Goal: Information Seeking & Learning: Learn about a topic

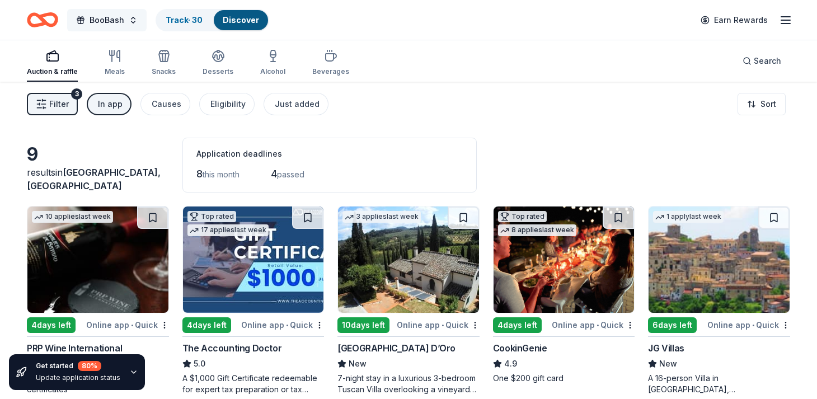
click at [118, 23] on span "BooBash" at bounding box center [107, 19] width 35 height 13
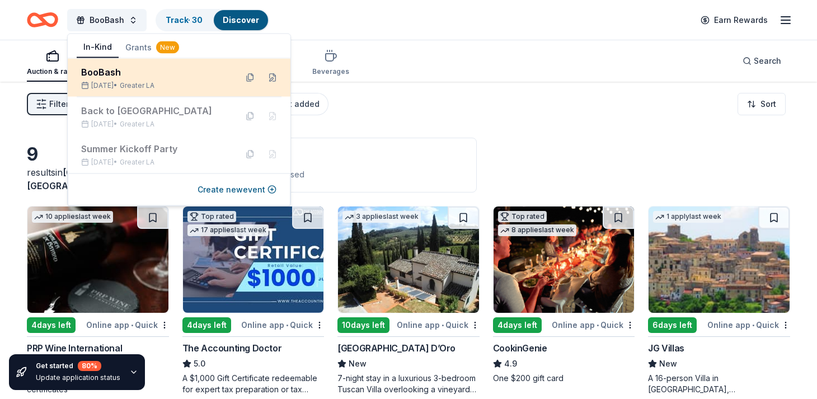
click at [119, 71] on div "BooBash" at bounding box center [154, 71] width 147 height 13
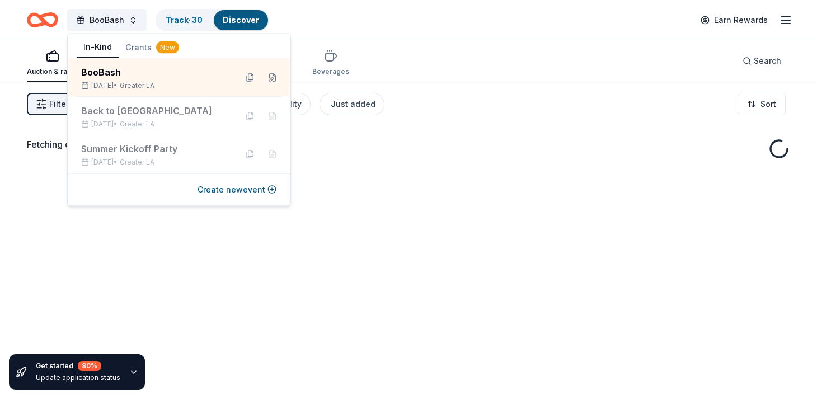
click at [479, 130] on div "Fetching donors, one moment..." at bounding box center [408, 281] width 817 height 399
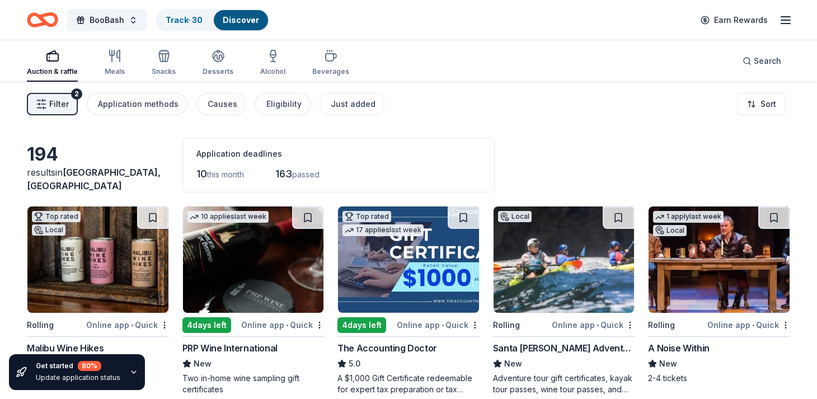
click at [55, 107] on span "Filter" at bounding box center [59, 103] width 20 height 13
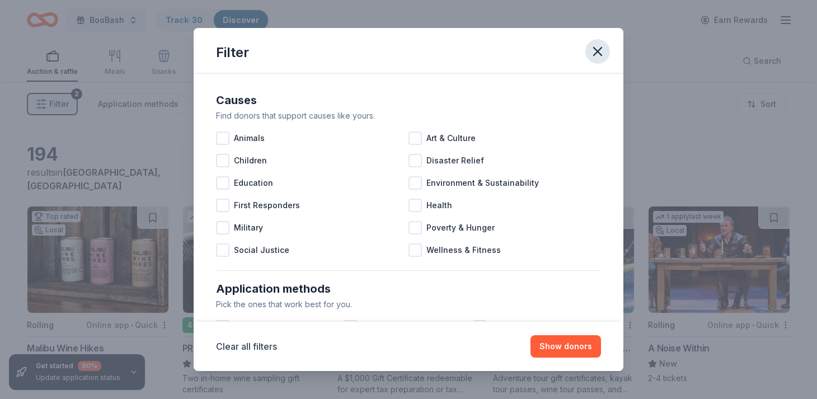
click at [594, 51] on icon "button" at bounding box center [598, 52] width 16 height 16
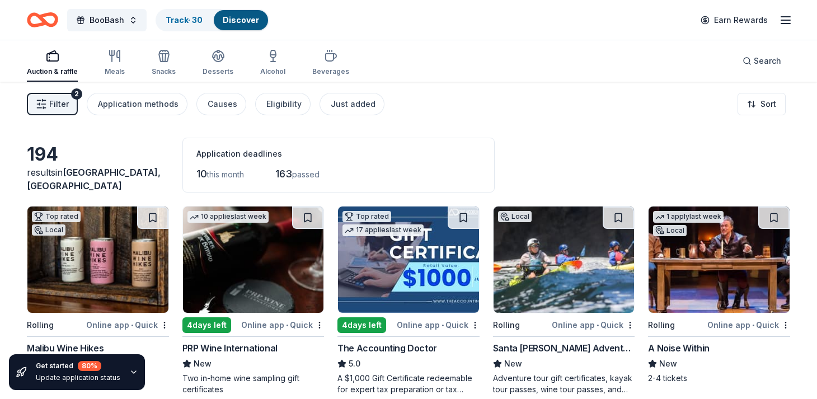
click at [790, 21] on icon "button" at bounding box center [785, 19] width 13 height 13
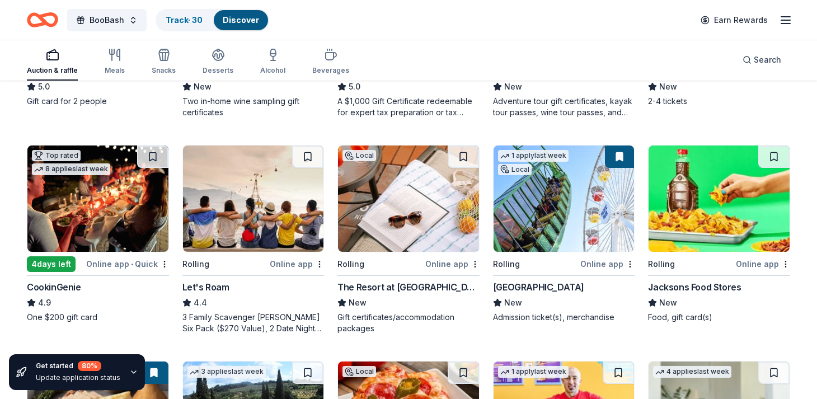
scroll to position [278, 0]
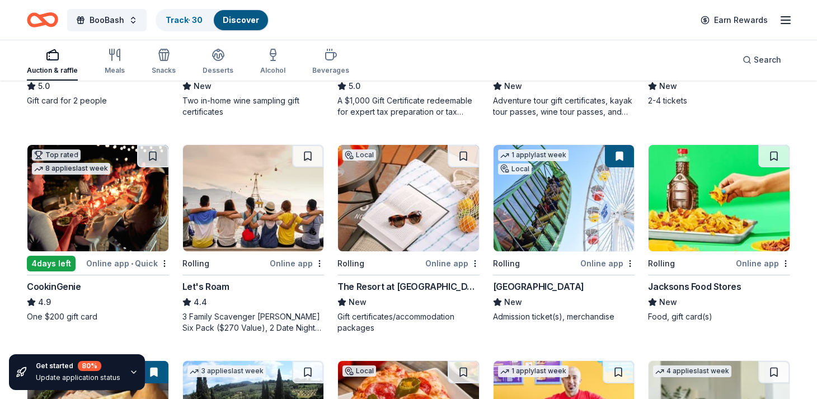
click at [93, 201] on img at bounding box center [97, 198] width 141 height 106
click at [546, 154] on div "1 apply last week" at bounding box center [533, 155] width 71 height 12
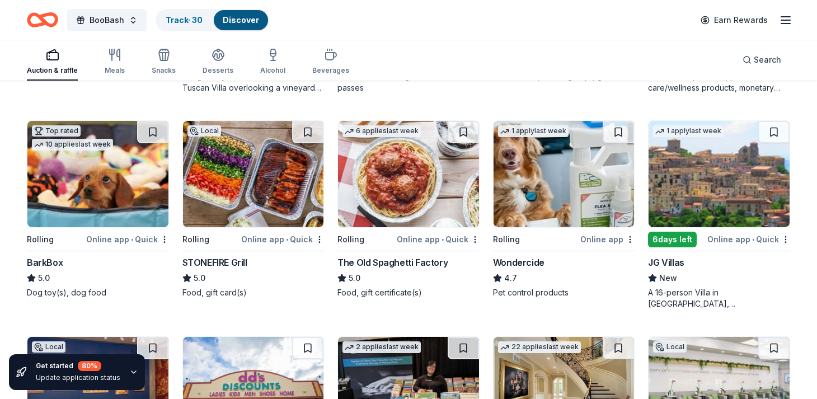
scroll to position [735, 0]
